Goal: Find contact information: Find contact information

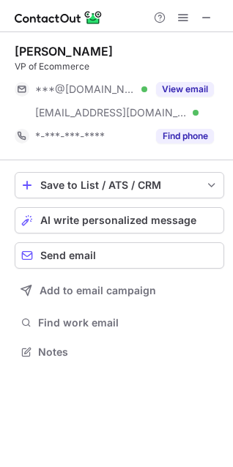
scroll to position [342, 233]
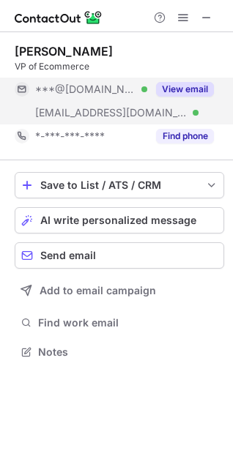
click at [199, 91] on button "View email" at bounding box center [185, 89] width 58 height 15
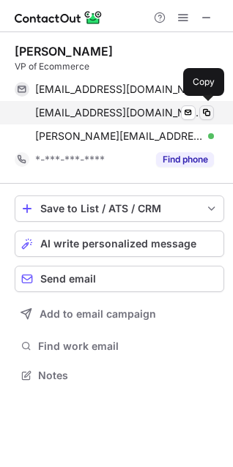
scroll to position [365, 233]
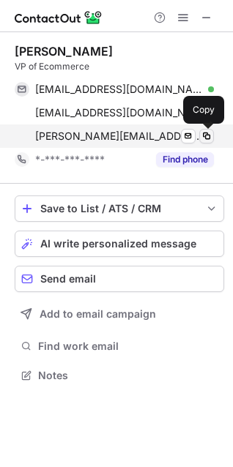
click at [206, 136] on span at bounding box center [207, 136] width 12 height 12
